Goal: Ask a question

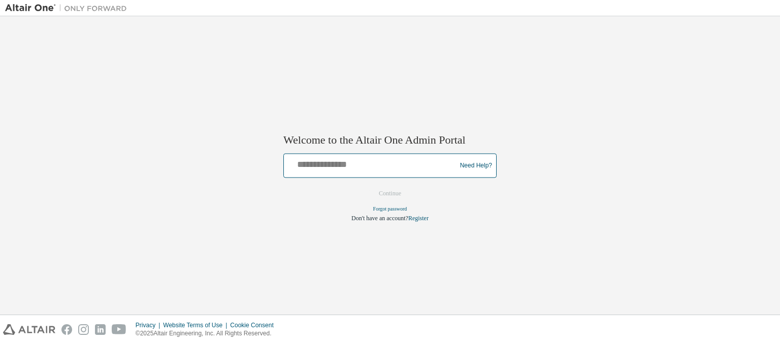
click at [330, 168] on input "text" at bounding box center [371, 163] width 167 height 15
type input "**********"
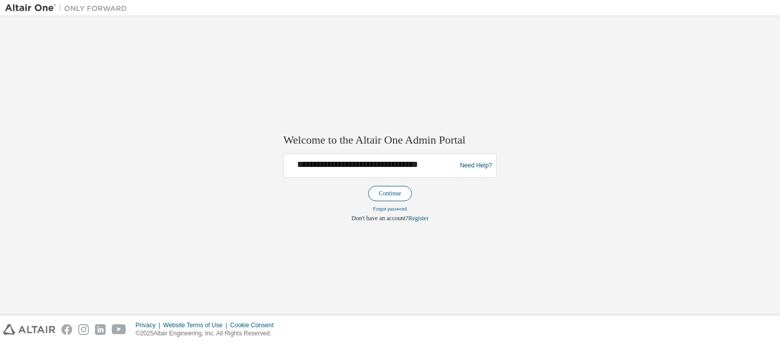
click at [377, 189] on button "Continue" at bounding box center [390, 193] width 44 height 15
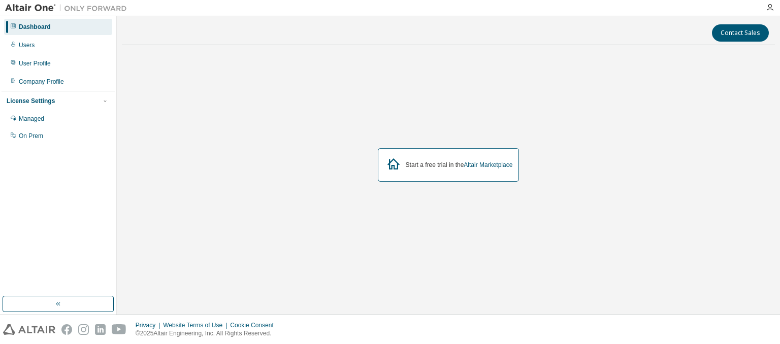
click at [12, 25] on icon at bounding box center [13, 25] width 5 height 5
click at [28, 7] on img at bounding box center [68, 8] width 127 height 10
click at [48, 310] on button "button" at bounding box center [58, 304] width 111 height 16
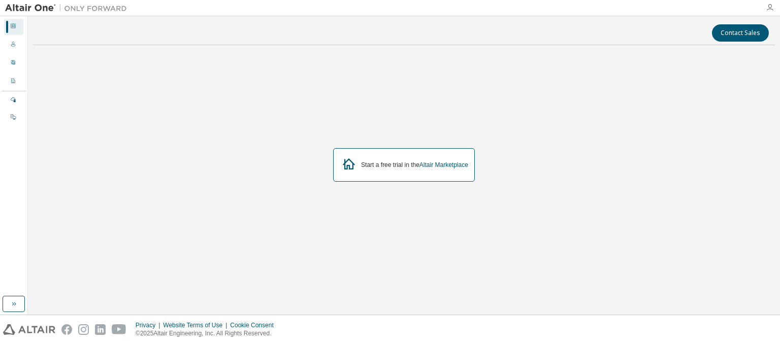
click at [768, 6] on icon "button" at bounding box center [770, 8] width 8 height 8
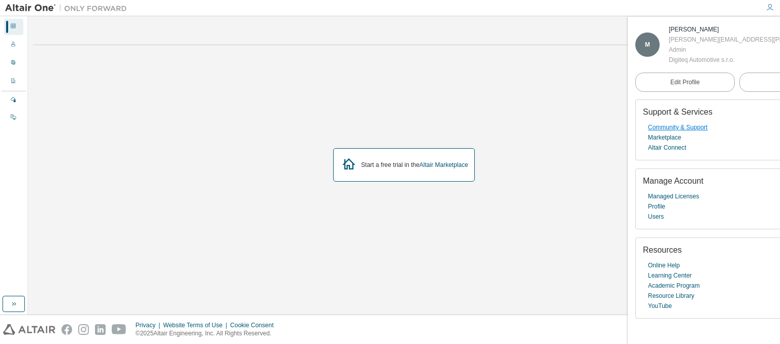
click at [675, 133] on link "Community & Support" at bounding box center [677, 127] width 59 height 10
